Goal: Task Accomplishment & Management: Manage account settings

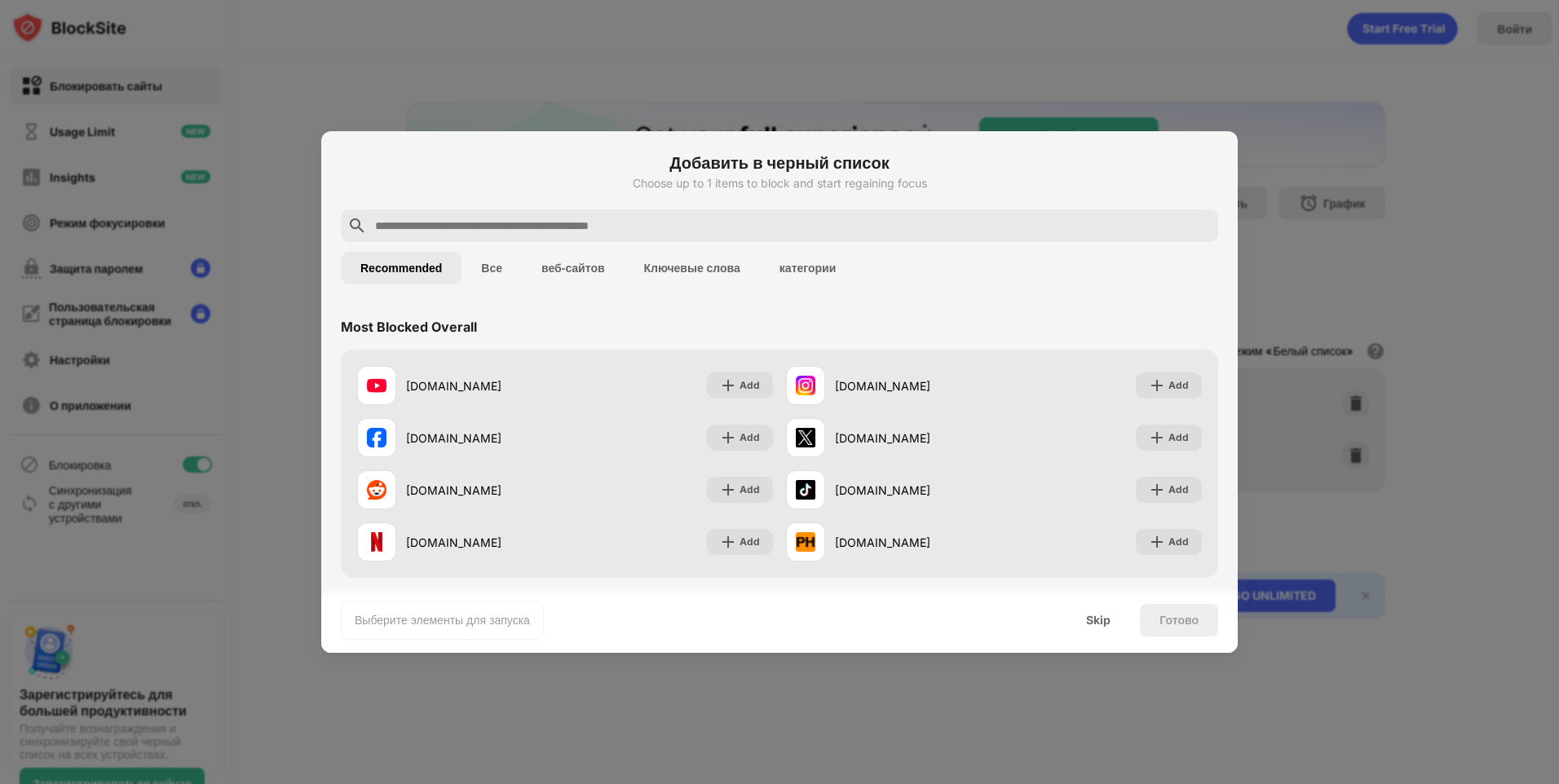
click at [1305, 175] on div at bounding box center [780, 392] width 1559 height 784
click at [1106, 623] on div "Skip" at bounding box center [1098, 621] width 25 height 13
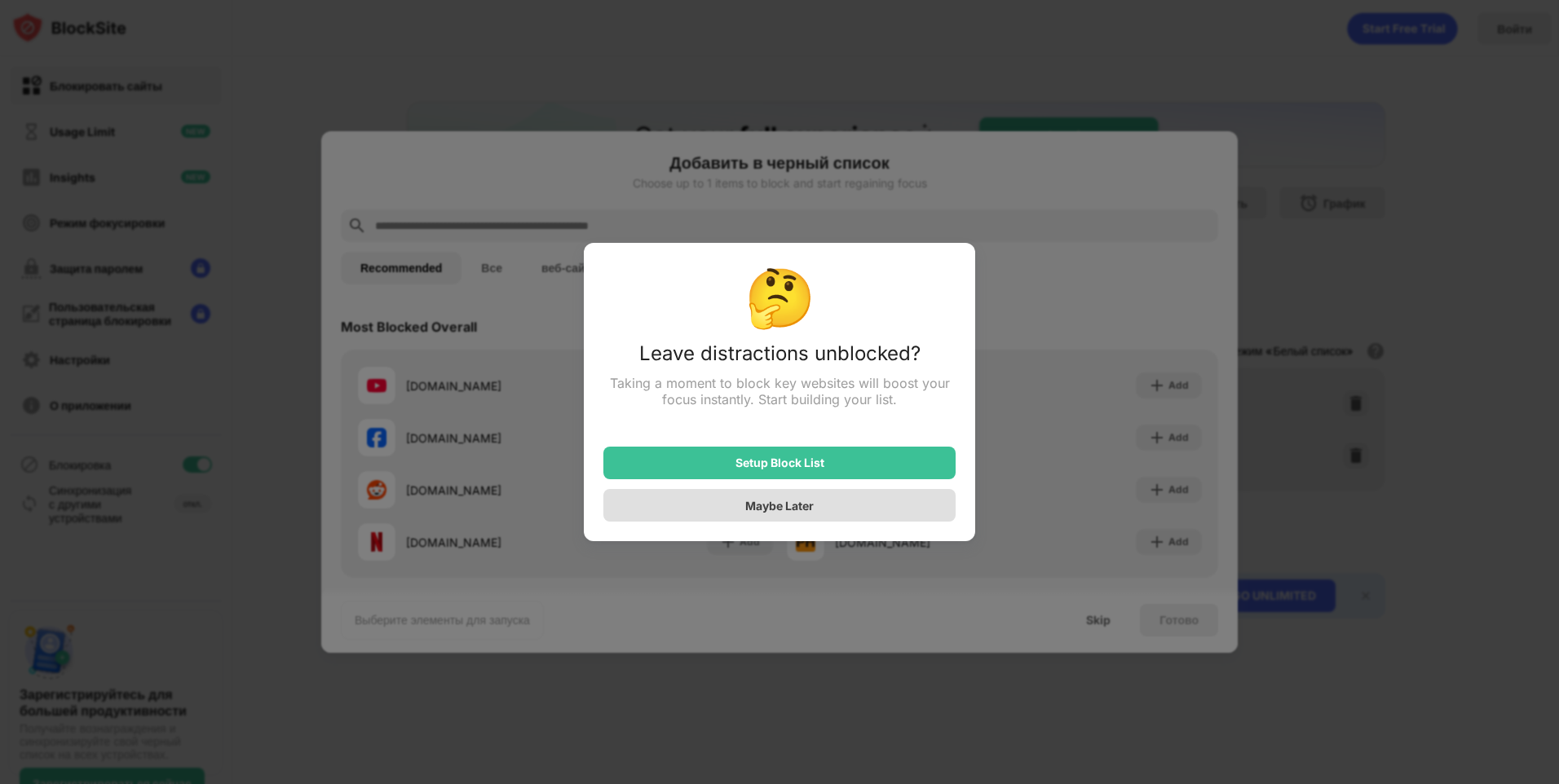
click at [873, 497] on div "Maybe Later" at bounding box center [780, 506] width 352 height 33
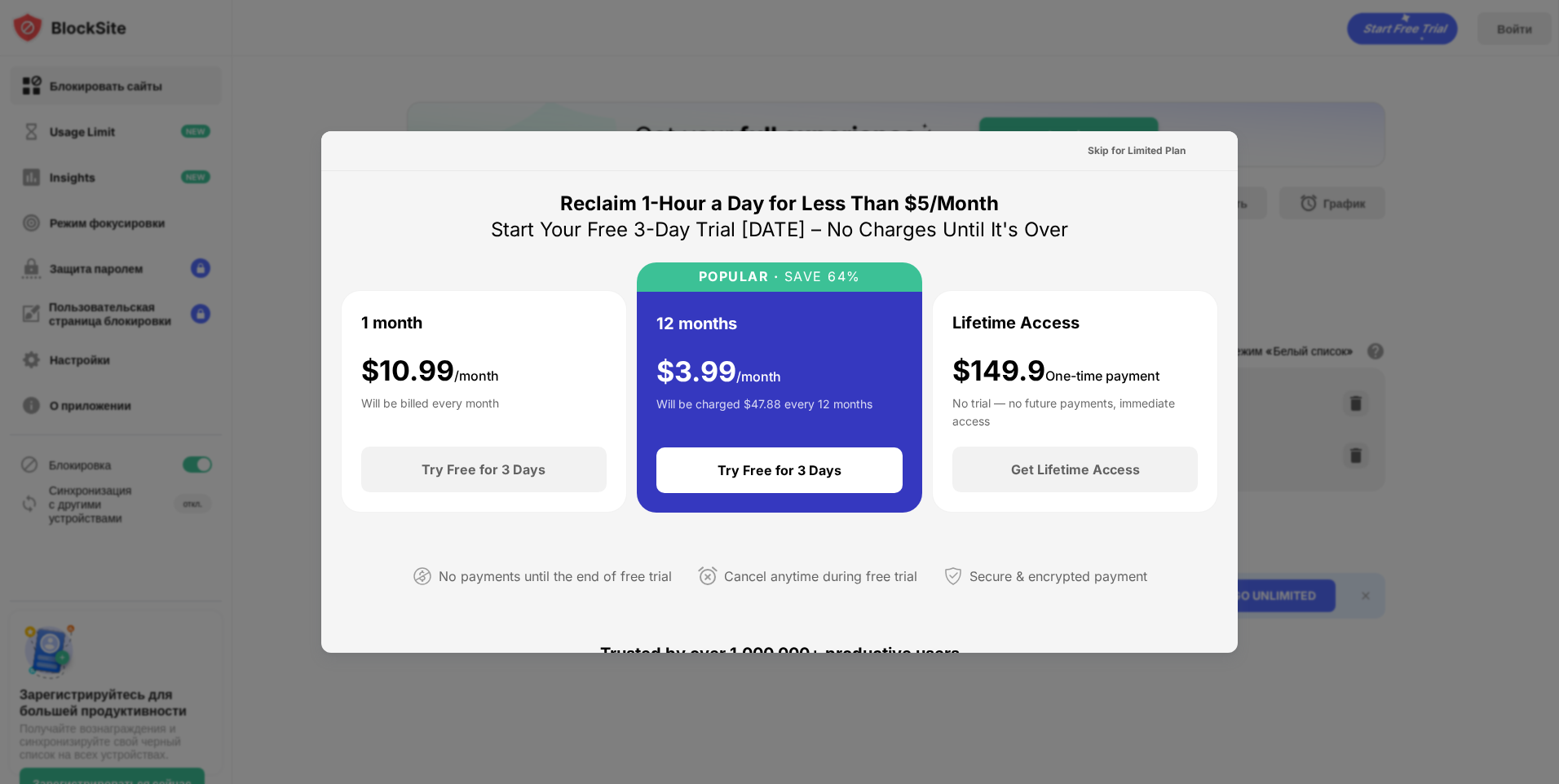
click at [1292, 156] on div at bounding box center [780, 392] width 1559 height 784
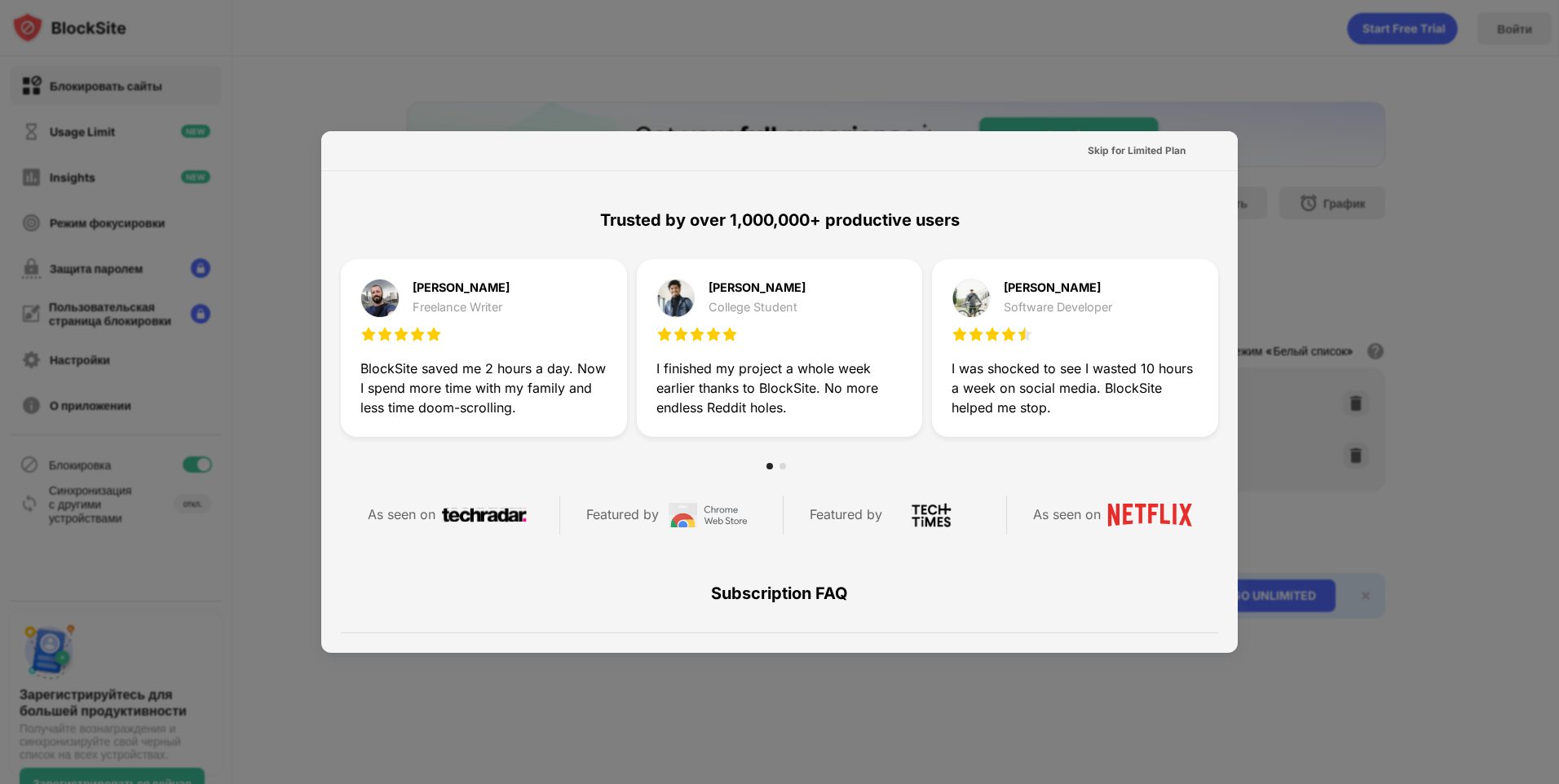
scroll to position [144, 0]
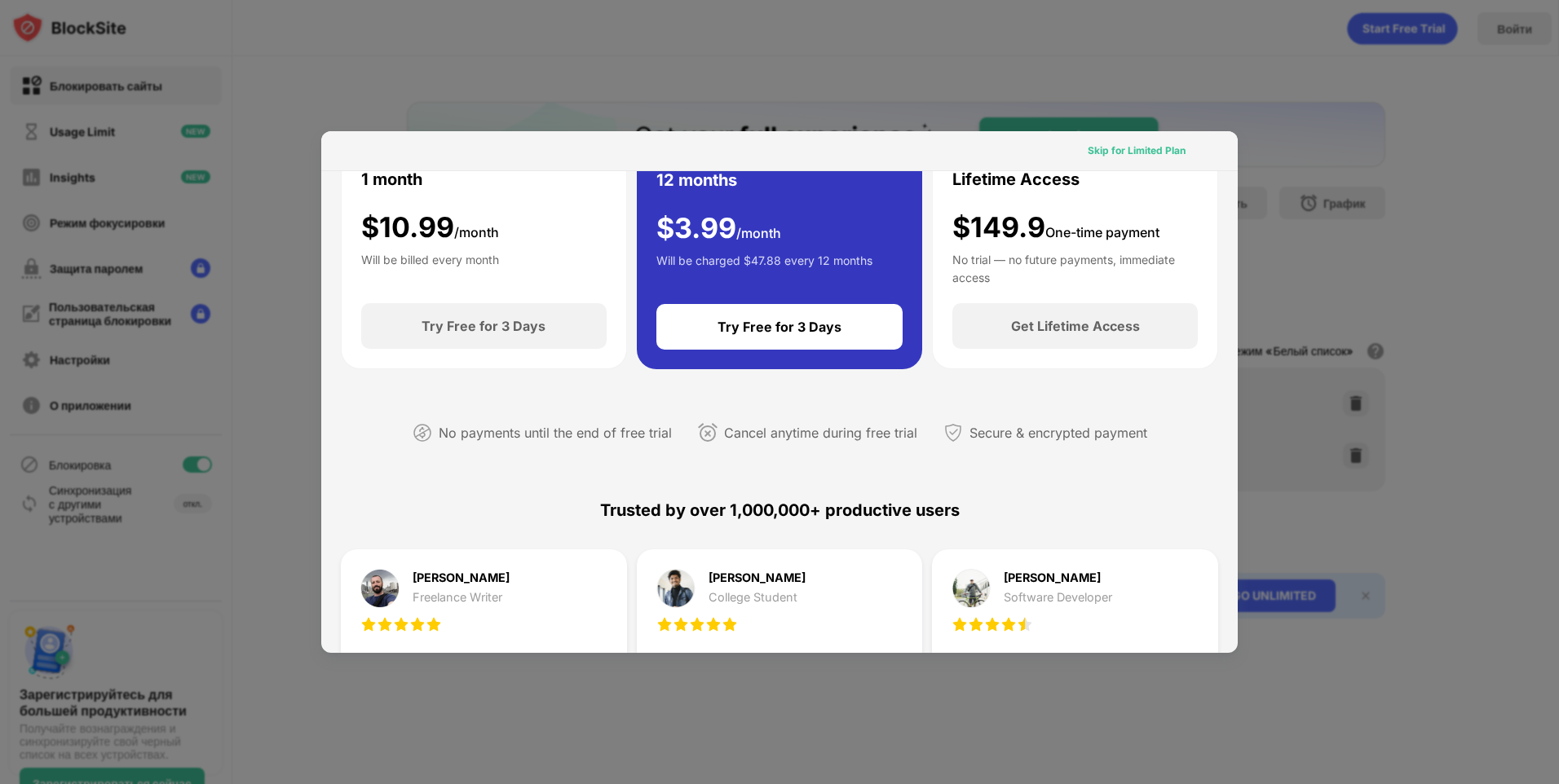
click at [1151, 154] on div "Skip for Limited Plan" at bounding box center [1136, 151] width 98 height 16
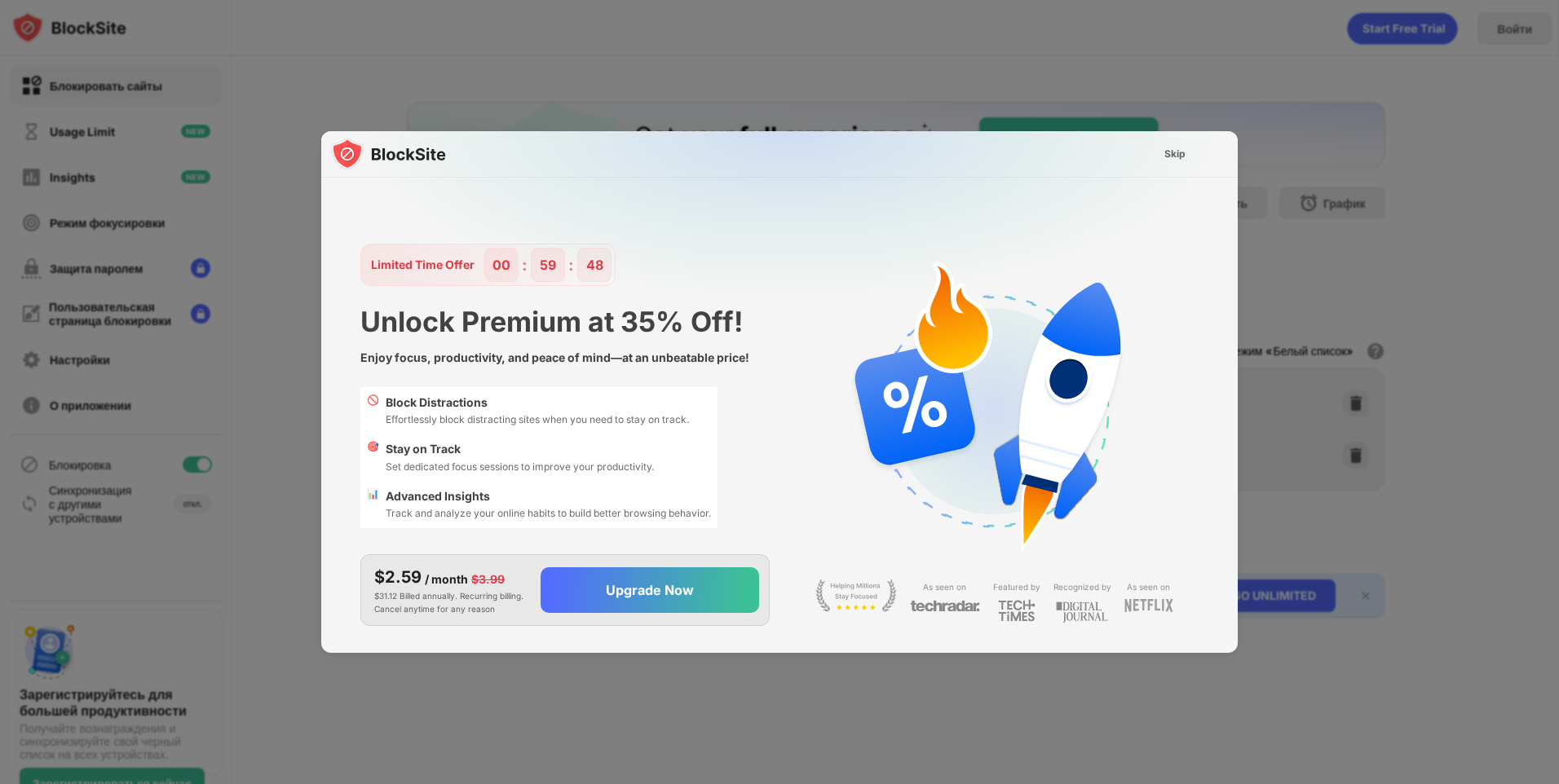
scroll to position [0, 0]
click at [1180, 146] on div "Skip" at bounding box center [1175, 154] width 21 height 16
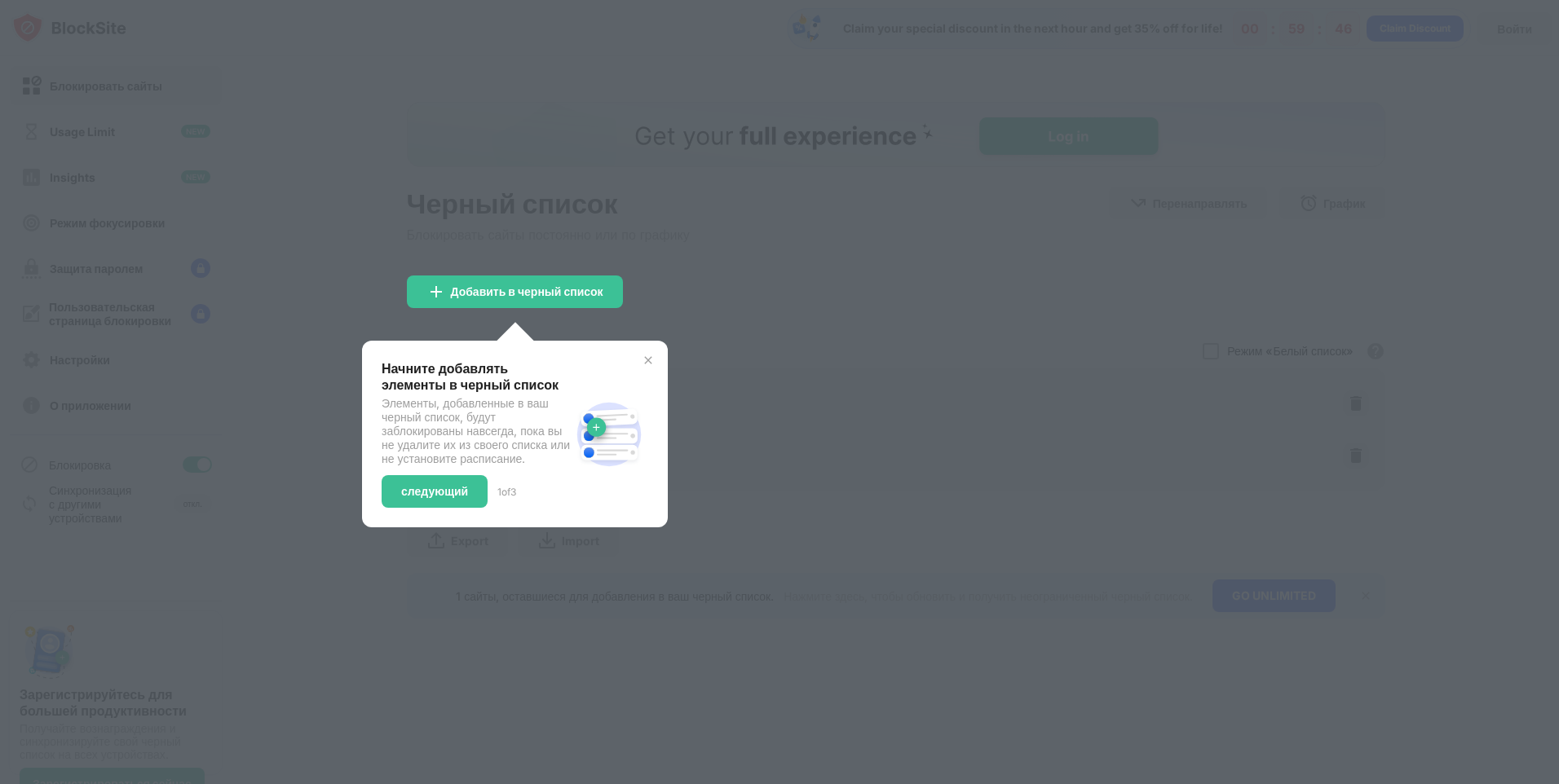
click at [633, 368] on div "Начните добавлять элементы в черный список Элементы, добавленные в ваш черный с…" at bounding box center [515, 434] width 267 height 148
click at [651, 361] on div "Начните добавлять элементы в черный список Элементы, добавленные в ваш черный с…" at bounding box center [515, 433] width 306 height 186
click at [648, 361] on img at bounding box center [648, 360] width 13 height 13
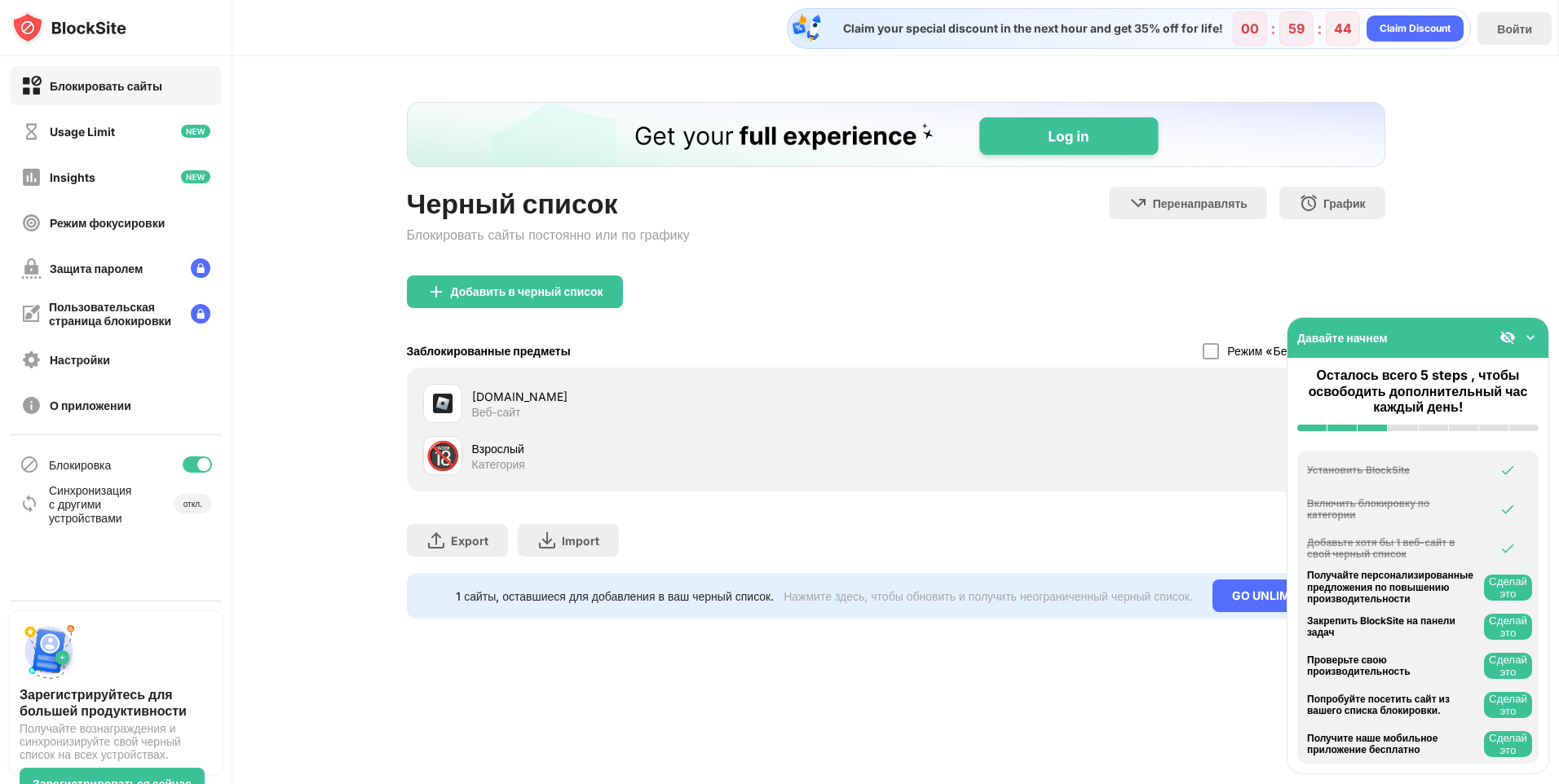
click at [1527, 340] on img at bounding box center [1530, 337] width 16 height 16
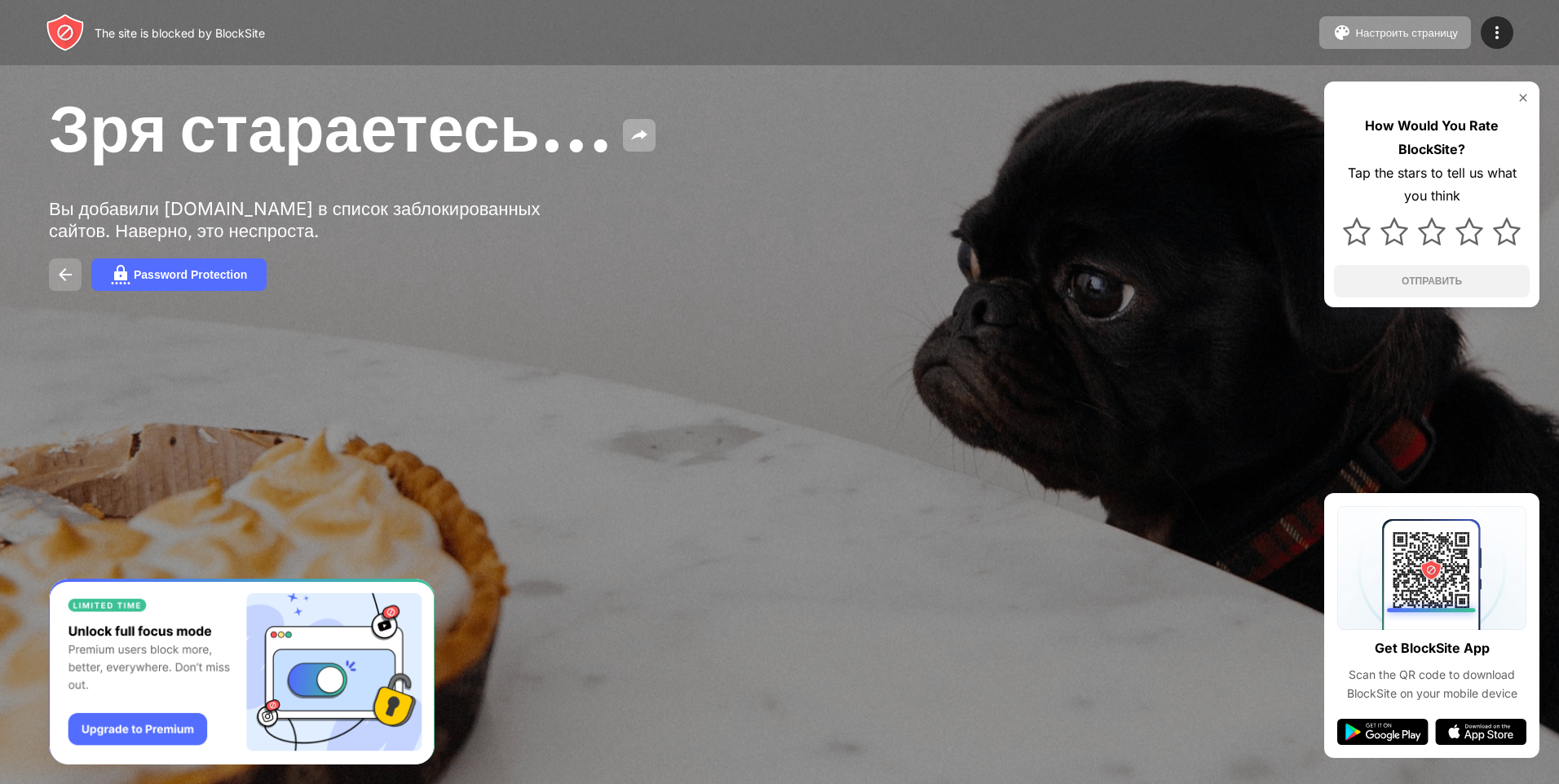
click at [65, 271] on img at bounding box center [66, 275] width 20 height 20
click at [1516, 93] on img at bounding box center [1523, 98] width 13 height 13
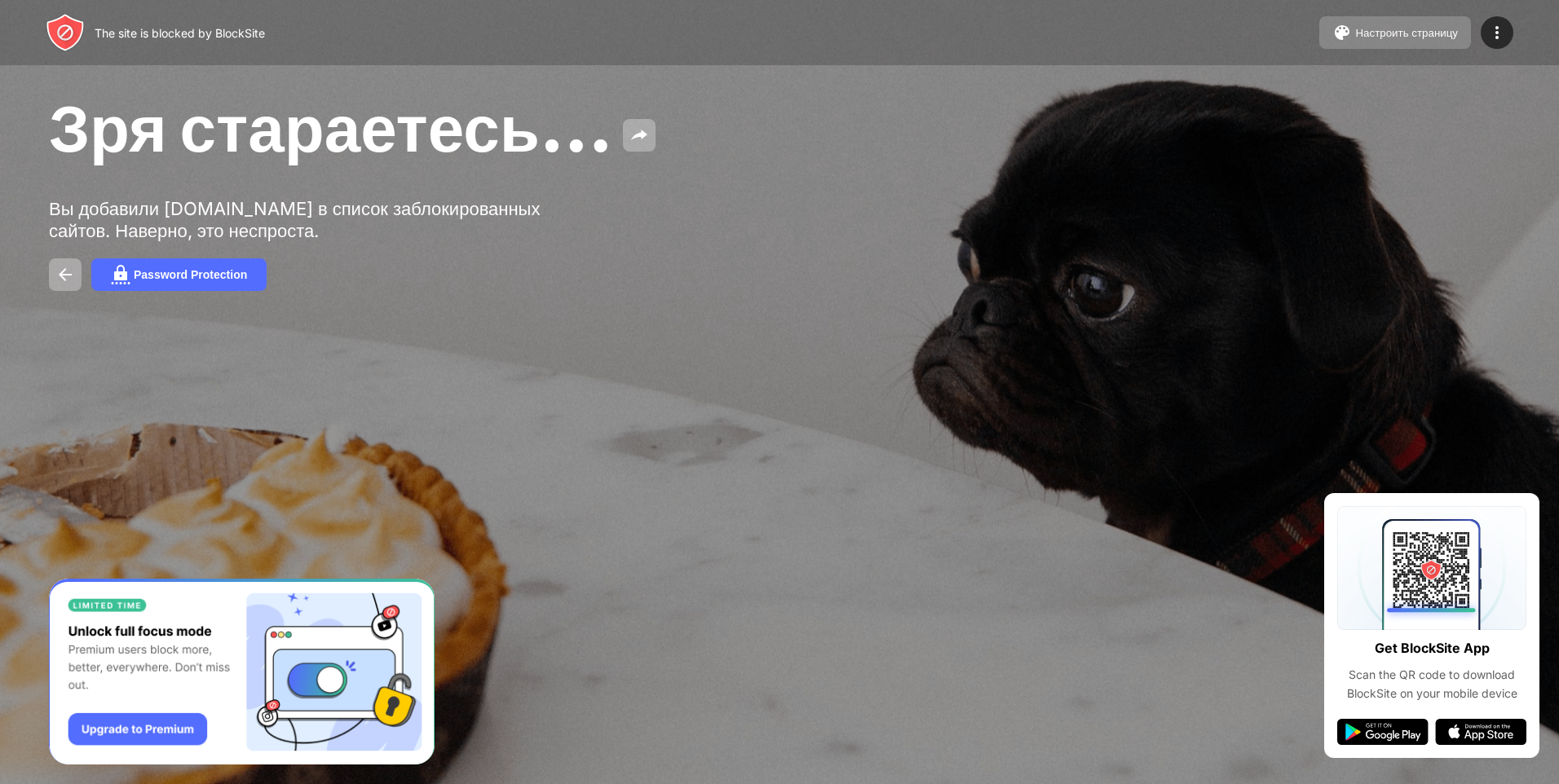
click at [1460, 37] on button "Настроить страницу" at bounding box center [1395, 33] width 152 height 33
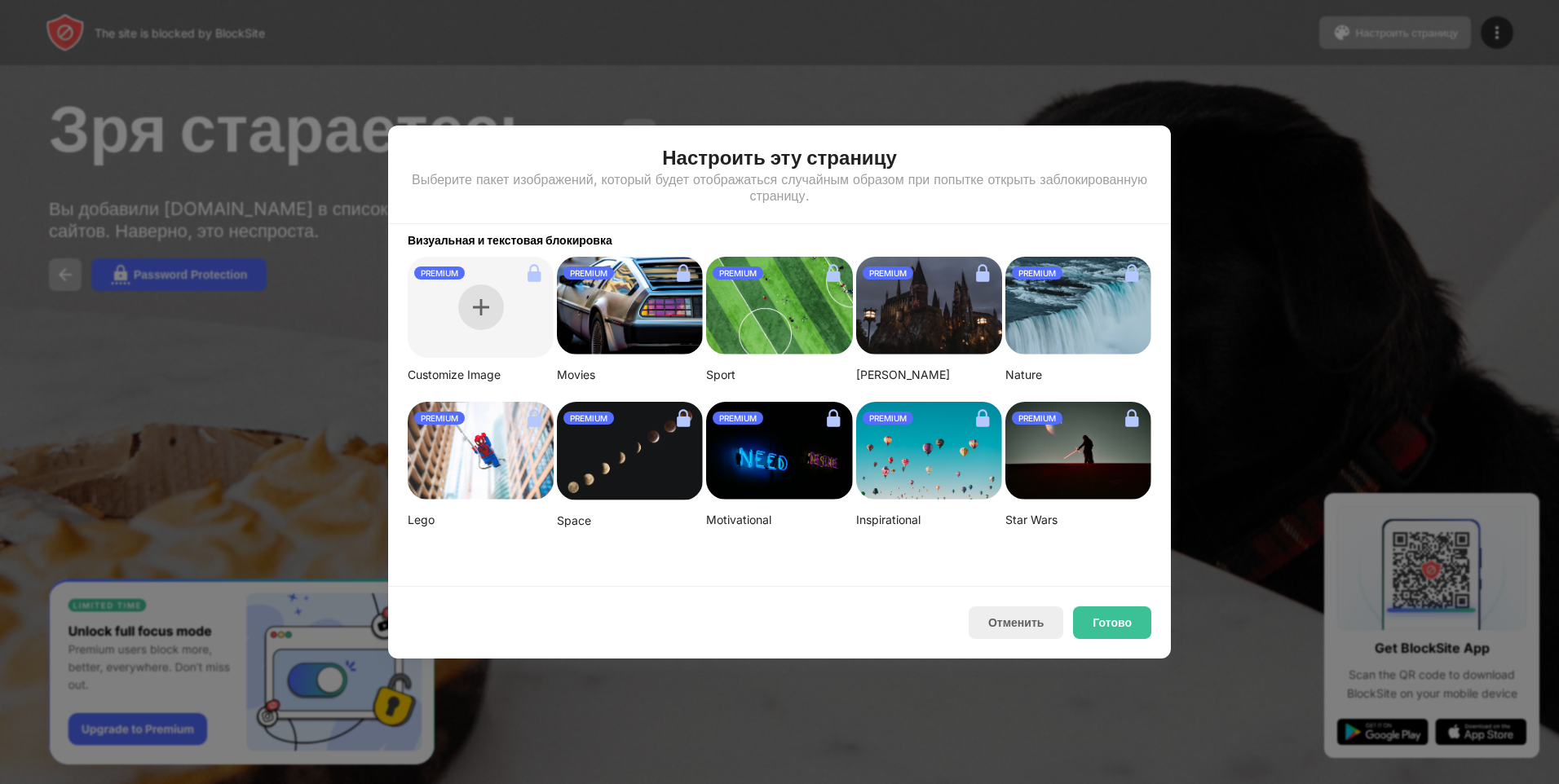
click at [476, 318] on div at bounding box center [481, 307] width 46 height 46
click at [1387, 348] on div at bounding box center [780, 392] width 1559 height 784
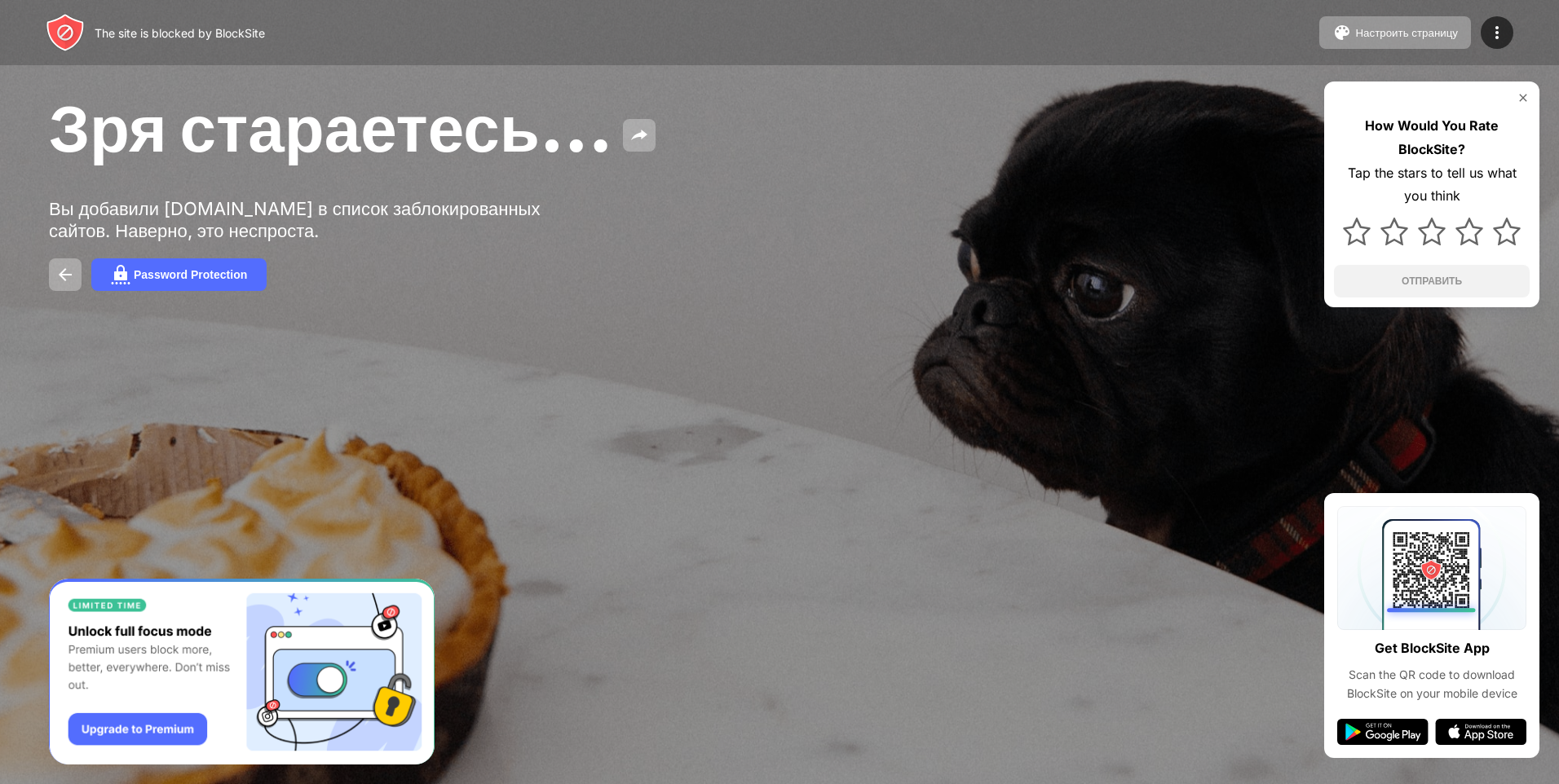
click at [1538, 104] on div "How Would You Rate BlockSite? Tap the stars to tell us what you think ОТПРАВИТЬ" at bounding box center [1432, 194] width 215 height 226
click at [1520, 100] on img at bounding box center [1523, 98] width 13 height 13
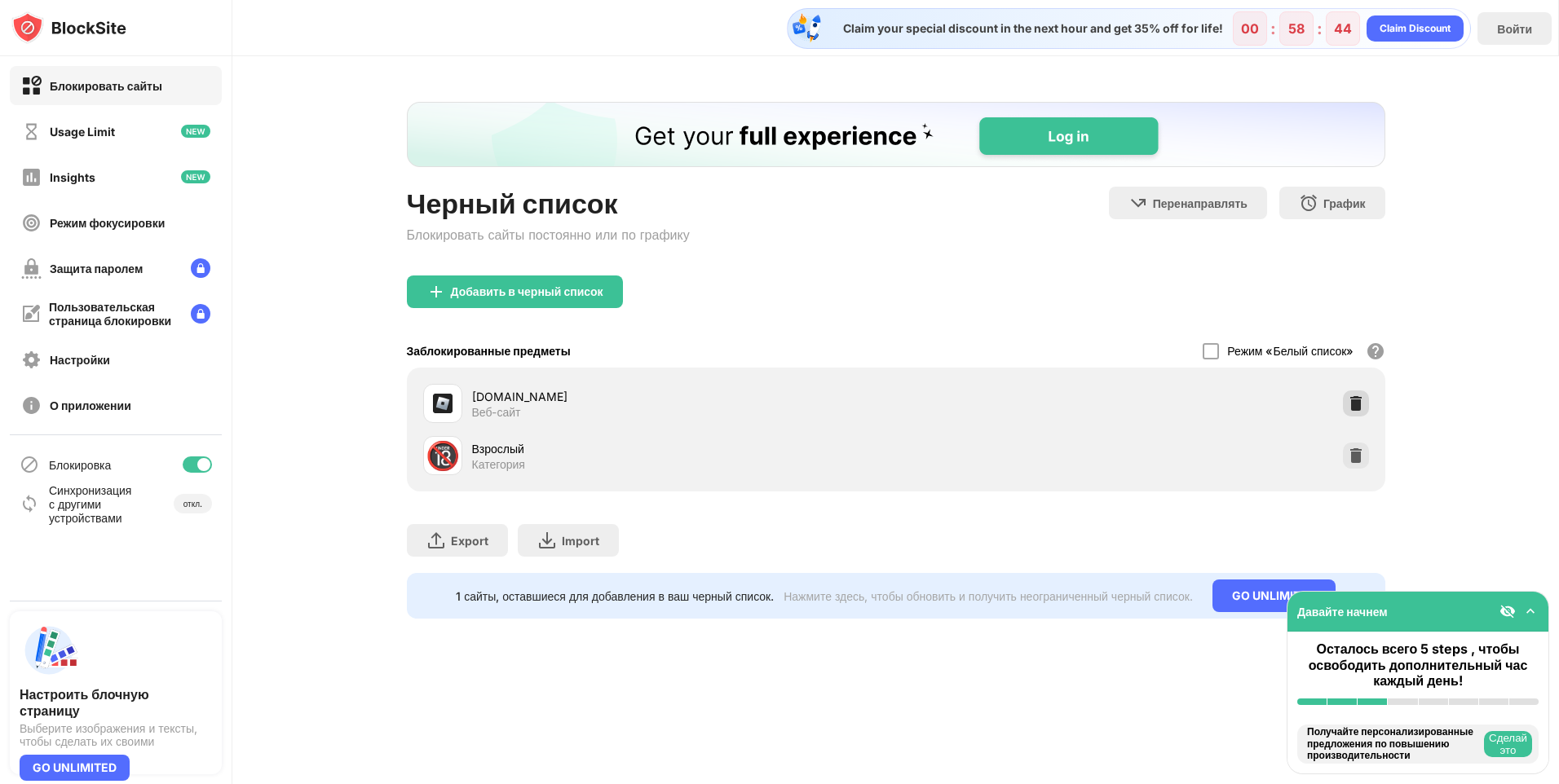
click at [1345, 400] on div at bounding box center [1356, 404] width 26 height 26
